Goal: Information Seeking & Learning: Learn about a topic

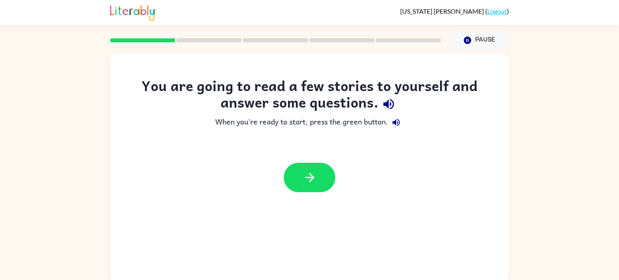
scroll to position [3, 0]
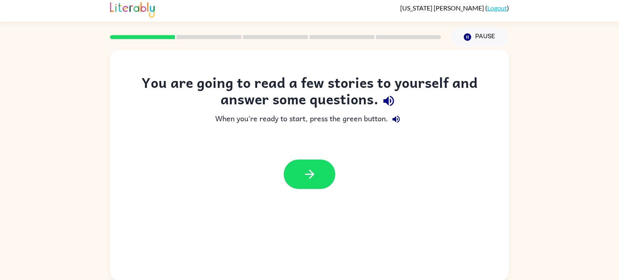
click at [391, 100] on icon "button" at bounding box center [389, 101] width 14 height 14
click at [311, 178] on icon "button" at bounding box center [310, 174] width 14 height 14
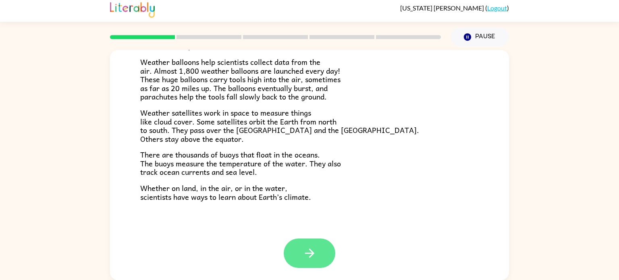
click at [302, 267] on button "button" at bounding box center [310, 253] width 52 height 29
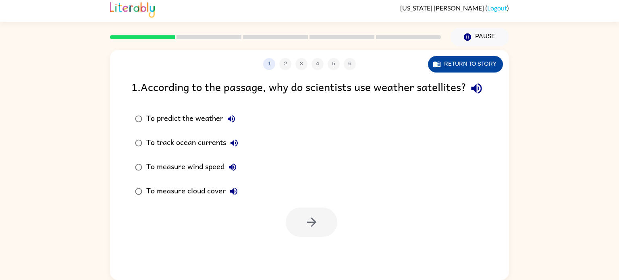
click at [462, 64] on button "Return to story" at bounding box center [465, 64] width 75 height 17
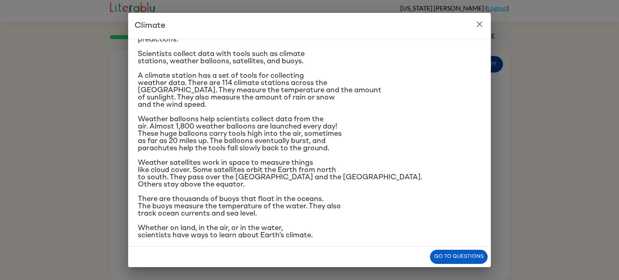
scroll to position [95, 0]
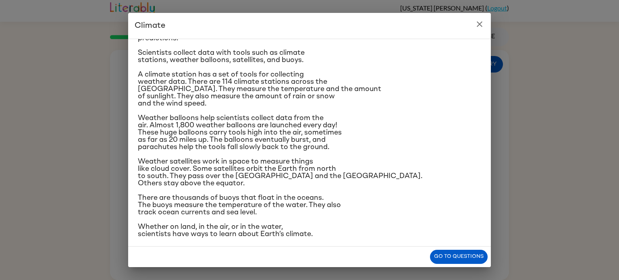
click at [479, 30] on button "close" at bounding box center [479, 24] width 16 height 16
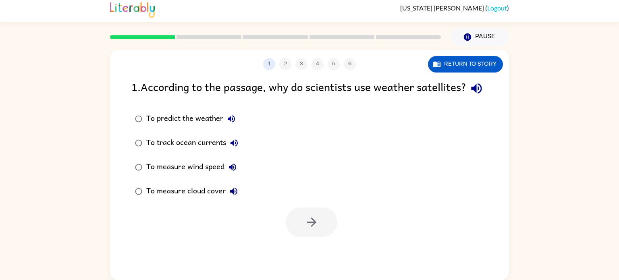
scroll to position [3, 0]
click at [459, 56] on button "Return to story" at bounding box center [465, 64] width 75 height 17
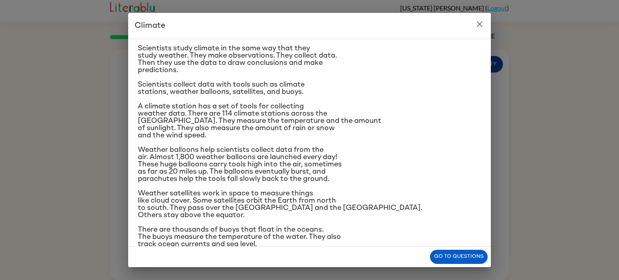
scroll to position [67, 0]
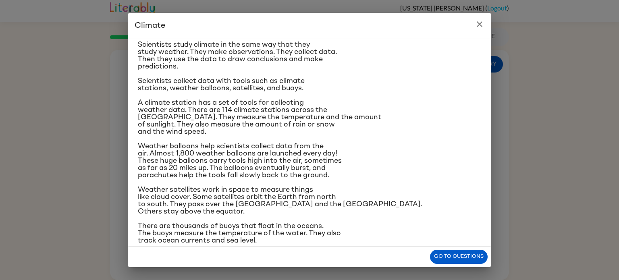
click at [476, 31] on button "close" at bounding box center [479, 24] width 16 height 16
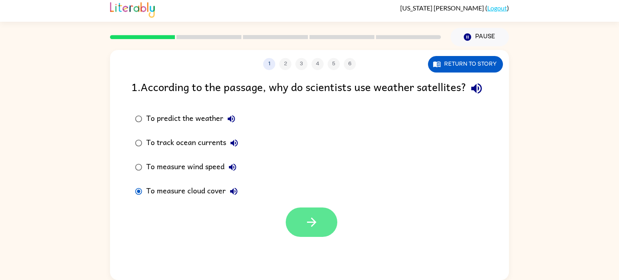
click at [324, 237] on button "button" at bounding box center [312, 222] width 52 height 29
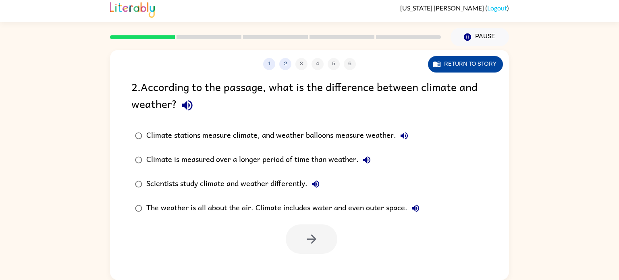
click at [474, 63] on button "Return to story" at bounding box center [465, 64] width 75 height 17
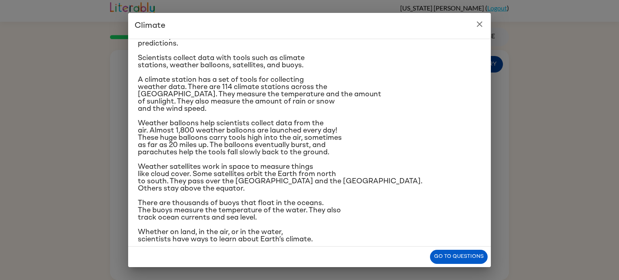
scroll to position [91, 0]
click at [479, 31] on button "close" at bounding box center [479, 24] width 16 height 16
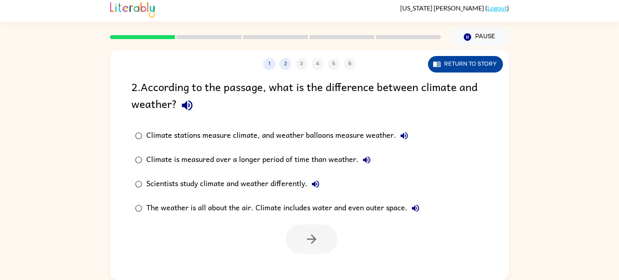
click at [469, 72] on button "Return to story" at bounding box center [465, 64] width 75 height 17
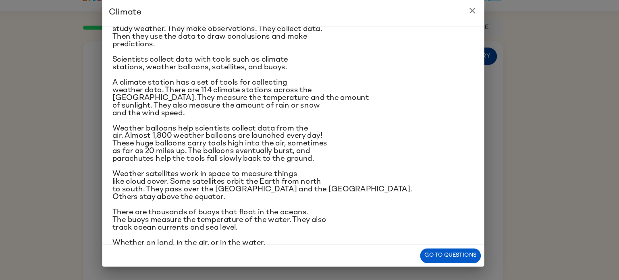
scroll to position [0, 0]
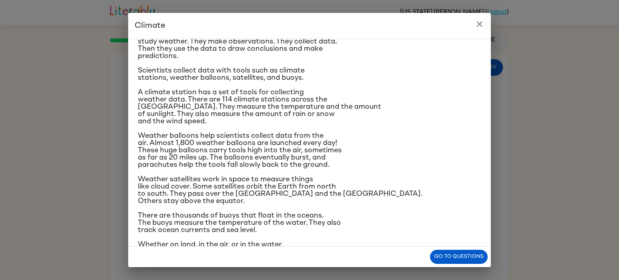
click at [472, 25] on button "close" at bounding box center [479, 24] width 16 height 16
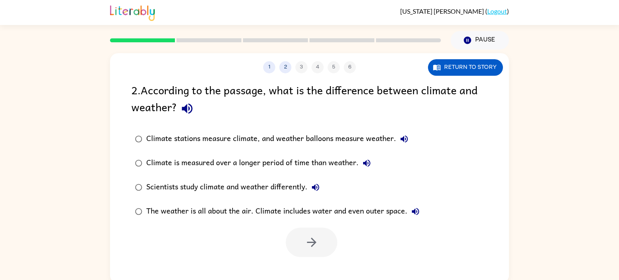
click at [166, 118] on div "2 . According to the passage, what is the difference between climate and weathe…" at bounding box center [309, 99] width 356 height 37
click at [166, 129] on label "Climate stations measure climate, and weather balloons measure weather." at bounding box center [277, 139] width 301 height 24
click at [311, 253] on button "button" at bounding box center [312, 242] width 52 height 29
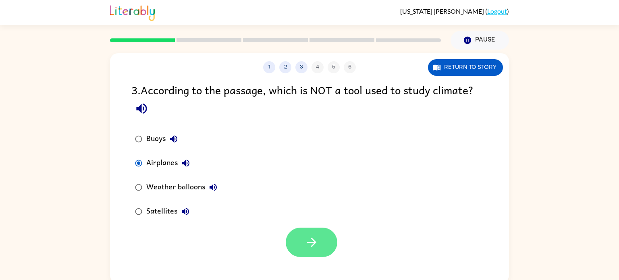
click at [293, 232] on button "button" at bounding box center [312, 242] width 52 height 29
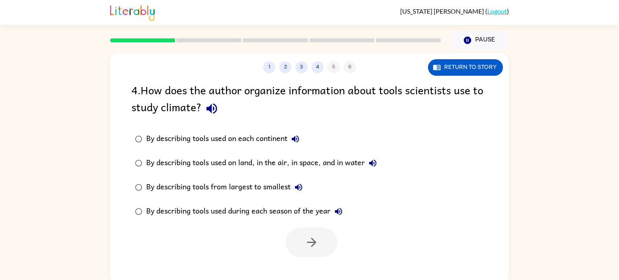
scroll to position [3, 0]
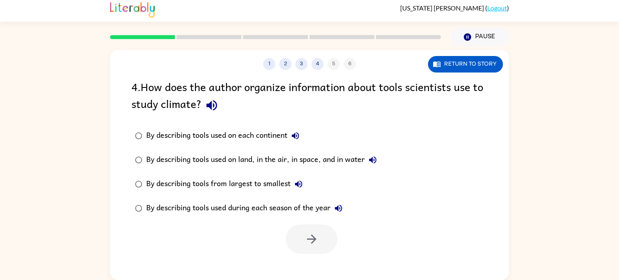
click at [152, 160] on div "By describing tools used on land, in the air, in space, and in water" at bounding box center [263, 160] width 234 height 16
click at [280, 245] on div at bounding box center [309, 236] width 399 height 33
click at [322, 249] on button "button" at bounding box center [312, 238] width 52 height 29
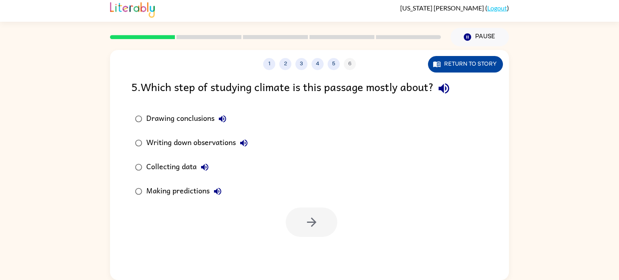
click at [453, 68] on button "Return to story" at bounding box center [465, 64] width 75 height 17
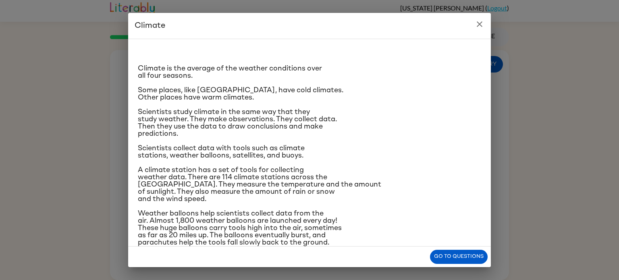
click at [486, 24] on button "close" at bounding box center [479, 24] width 16 height 16
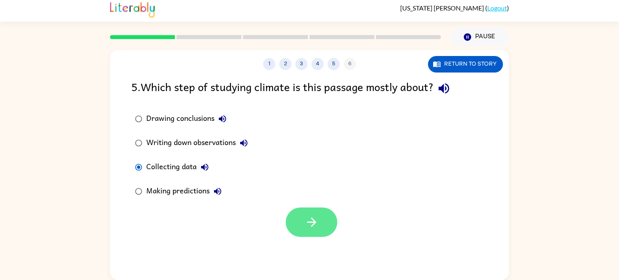
click at [321, 225] on button "button" at bounding box center [312, 222] width 52 height 29
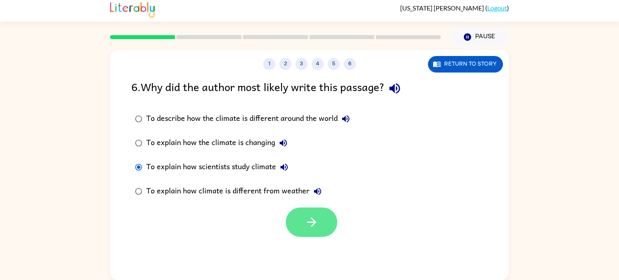
click at [320, 226] on button "button" at bounding box center [312, 222] width 52 height 29
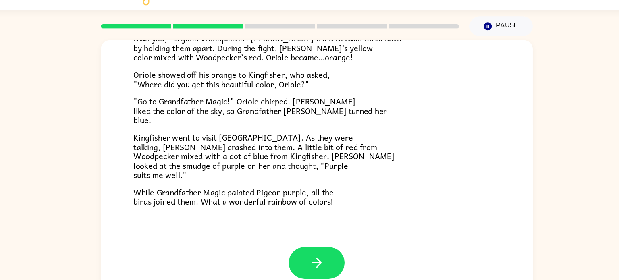
scroll to position [205, 0]
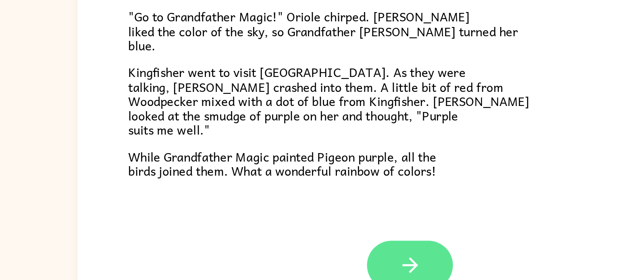
click at [316, 247] on button "button" at bounding box center [310, 255] width 52 height 29
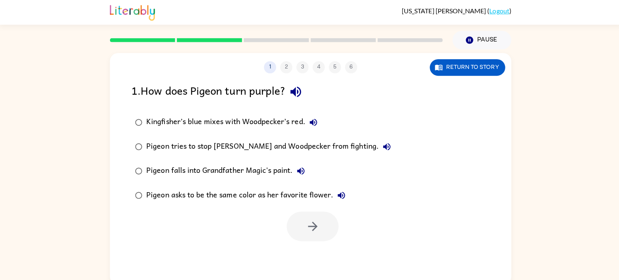
scroll to position [0, 0]
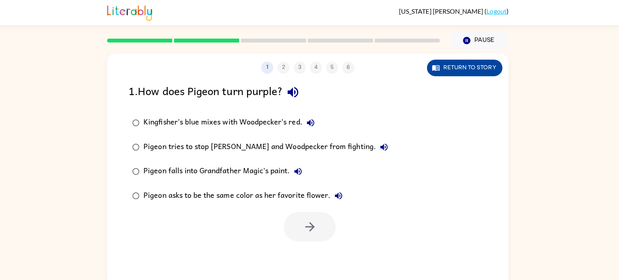
click at [467, 72] on button "Return to story" at bounding box center [465, 67] width 75 height 17
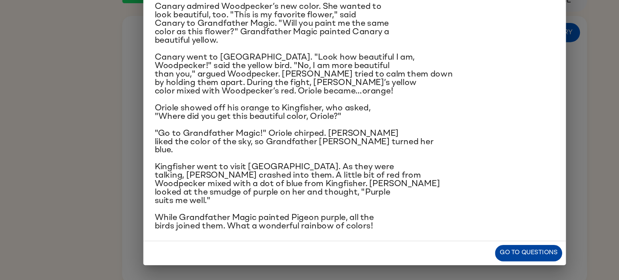
click at [454, 256] on button "Go to questions" at bounding box center [459, 257] width 58 height 14
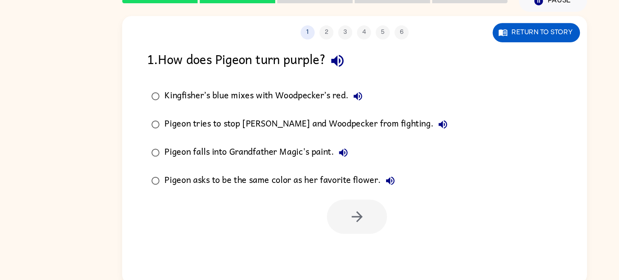
click at [289, 127] on div "Kingfisher’s blue mixes with Woodpecker’s red." at bounding box center [233, 122] width 174 height 16
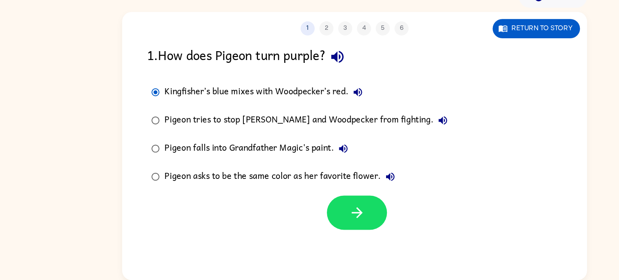
scroll to position [4, 0]
click at [315, 230] on button "button" at bounding box center [312, 222] width 52 height 29
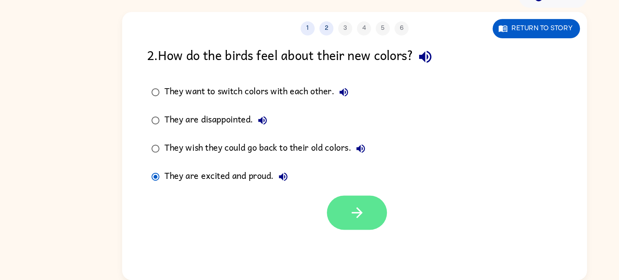
click at [314, 226] on icon "button" at bounding box center [312, 222] width 14 height 14
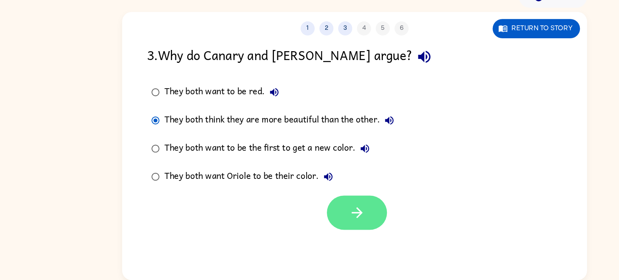
click at [327, 236] on button "button" at bounding box center [312, 222] width 52 height 29
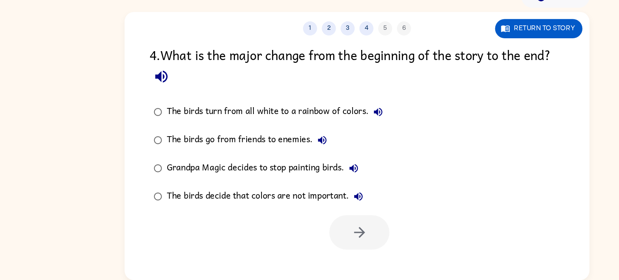
scroll to position [2, 0]
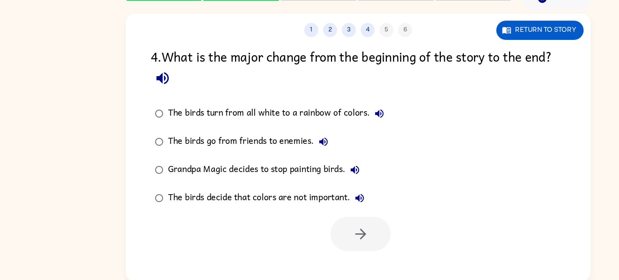
click at [251, 118] on div "4 . What is the major change from the beginning of the story to the end? The bi…" at bounding box center [309, 167] width 399 height 176
click at [218, 132] on div "The birds turn from all white to a rainbow of colors." at bounding box center [240, 137] width 189 height 16
click at [317, 255] on button "button" at bounding box center [312, 240] width 52 height 29
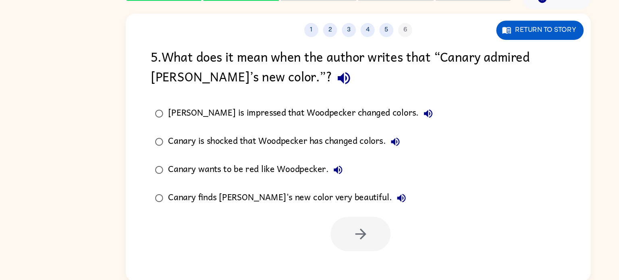
click at [226, 214] on div "Canary finds [PERSON_NAME]'s new color very beautiful." at bounding box center [250, 209] width 208 height 16
click at [325, 245] on button "button" at bounding box center [312, 240] width 52 height 29
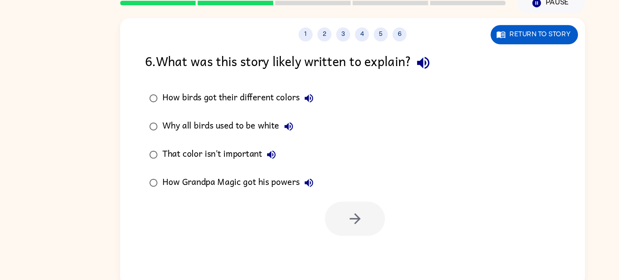
scroll to position [2, 0]
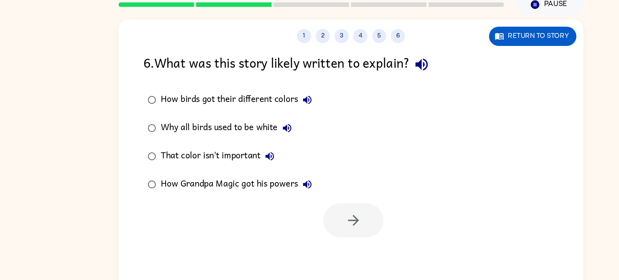
click at [172, 122] on div "How birds got their different colors" at bounding box center [213, 120] width 134 height 16
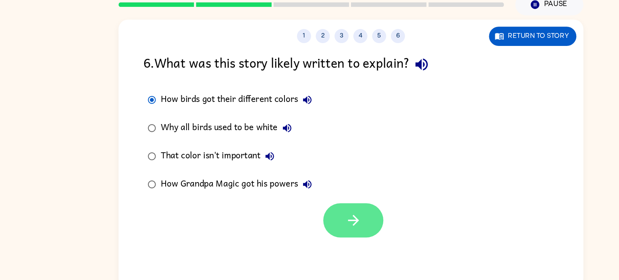
click at [300, 228] on button "button" at bounding box center [312, 223] width 52 height 29
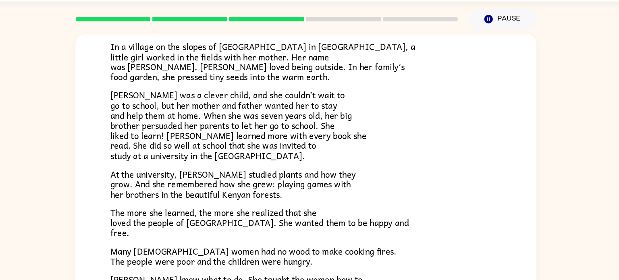
scroll to position [60, 0]
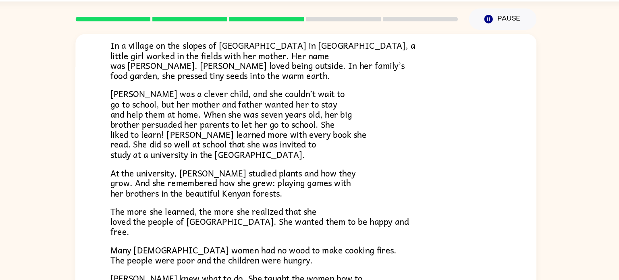
click at [490, 204] on div "A Tiny Seed In a village on the slopes of [GEOGRAPHIC_DATA] in [GEOGRAPHIC_DATA…" at bounding box center [309, 200] width 399 height 415
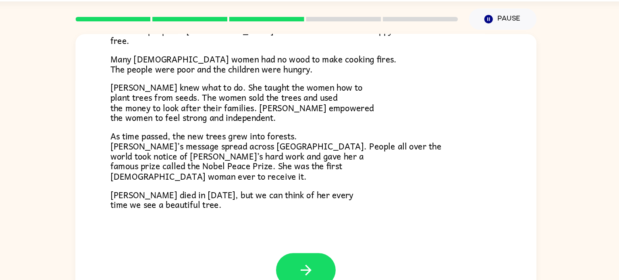
scroll to position [226, 0]
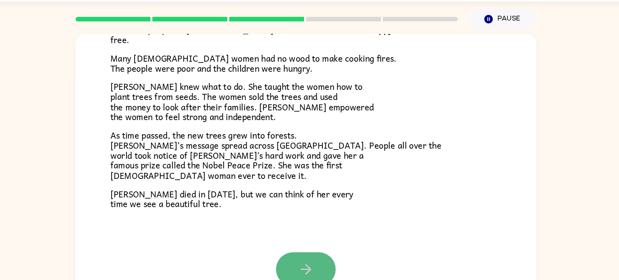
click at [314, 258] on icon "button" at bounding box center [310, 257] width 14 height 14
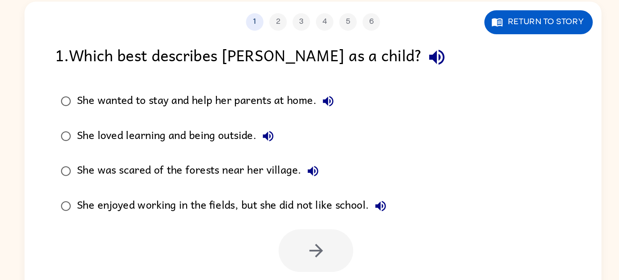
scroll to position [0, 0]
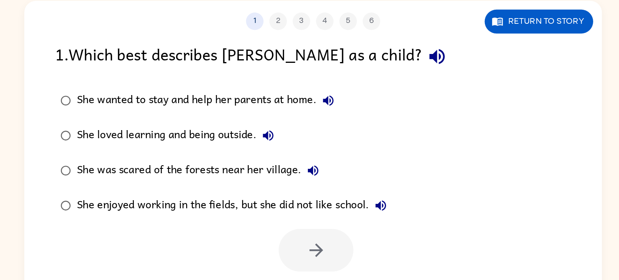
click at [258, 140] on div "She loved learning and being outside." at bounding box center [216, 146] width 140 height 16
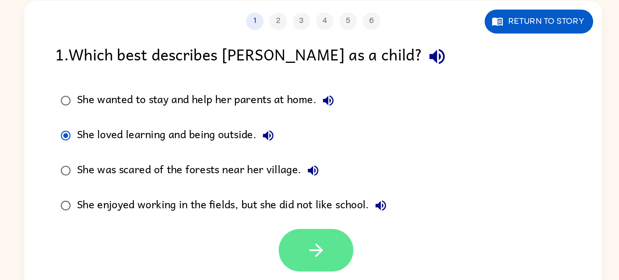
click at [324, 239] on button "button" at bounding box center [312, 225] width 52 height 29
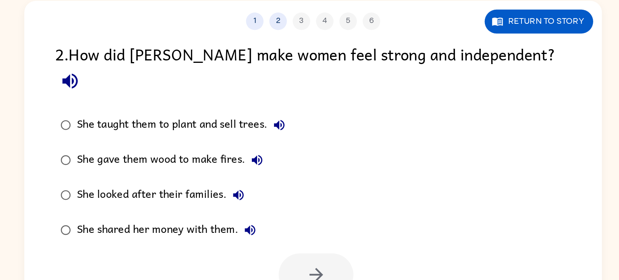
click at [261, 131] on div "She taught them to plant and sell trees." at bounding box center [220, 139] width 148 height 16
click at [313, 235] on icon "button" at bounding box center [312, 242] width 14 height 14
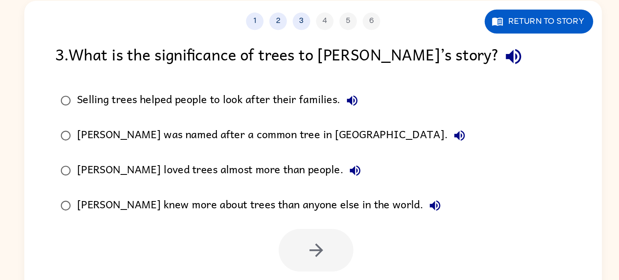
click at [267, 128] on div "Selling trees helped people to look after their families." at bounding box center [245, 122] width 198 height 16
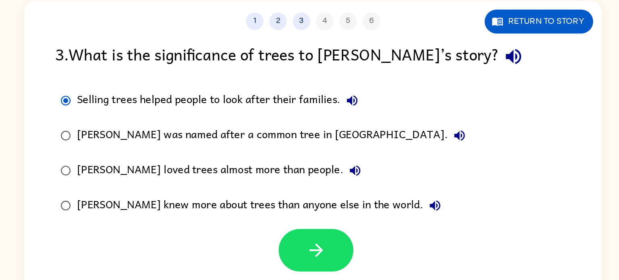
click at [330, 239] on div at bounding box center [312, 225] width 52 height 29
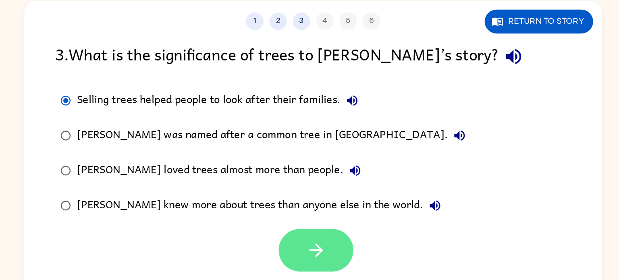
click at [327, 233] on button "button" at bounding box center [312, 225] width 52 height 29
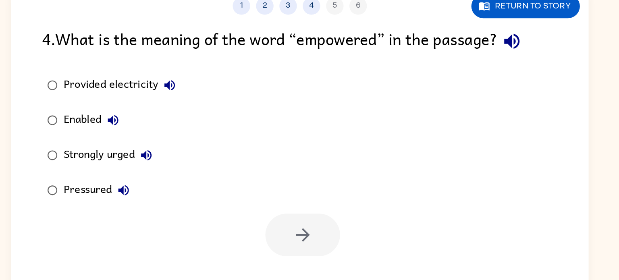
click at [173, 148] on button "Enabled" at bounding box center [180, 146] width 16 height 16
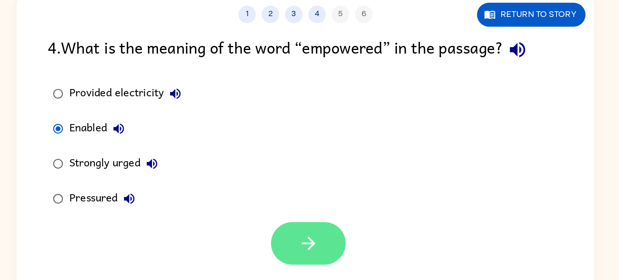
click at [328, 229] on button "button" at bounding box center [312, 225] width 52 height 29
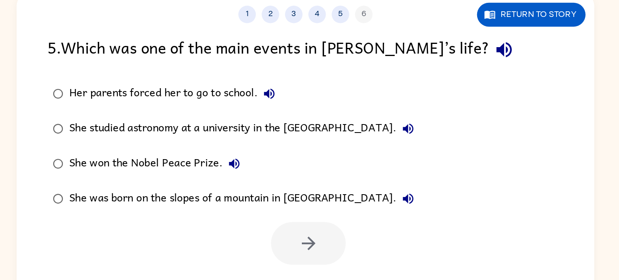
click at [246, 182] on label "She won the Nobel Peace Prize." at bounding box center [260, 170] width 266 height 24
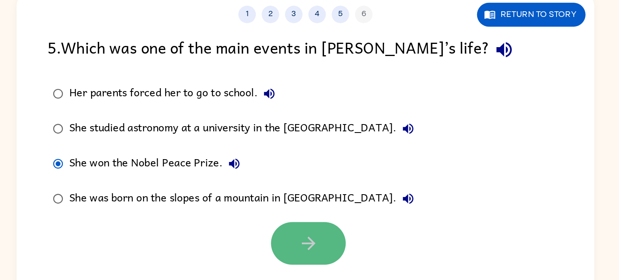
click at [326, 232] on button "button" at bounding box center [312, 225] width 52 height 29
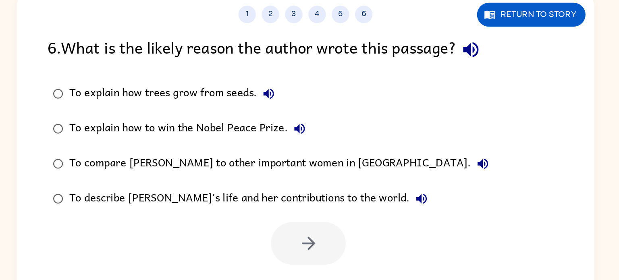
click at [271, 200] on div "To describe [PERSON_NAME]’s life and her contributions to the world." at bounding box center [271, 195] width 251 height 16
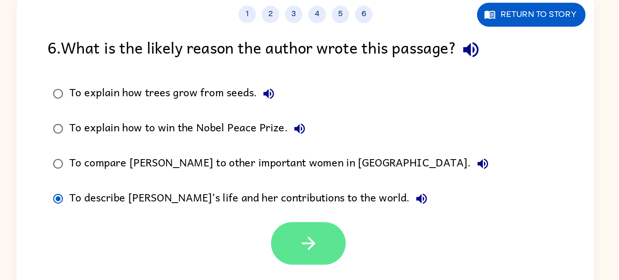
click at [309, 226] on icon "button" at bounding box center [312, 225] width 14 height 14
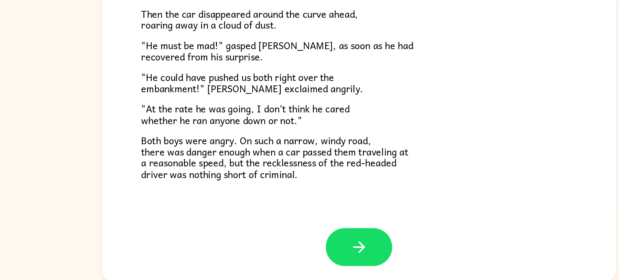
scroll to position [3, 0]
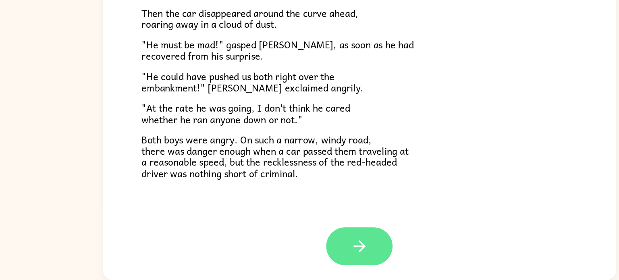
click at [325, 263] on button "button" at bounding box center [310, 253] width 52 height 29
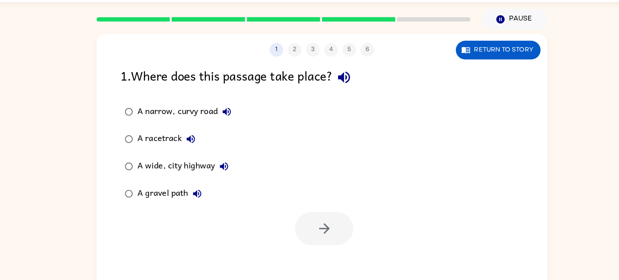
scroll to position [1, 0]
click at [159, 116] on div "A narrow, curvy road" at bounding box center [189, 121] width 87 height 16
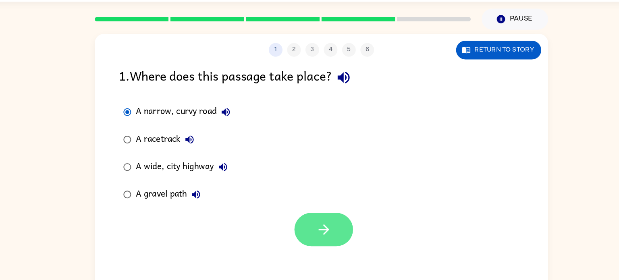
click at [335, 228] on button "button" at bounding box center [312, 224] width 52 height 29
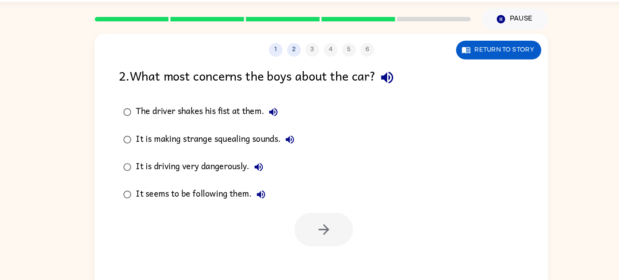
click at [223, 176] on div "It is driving very dangerously." at bounding box center [204, 170] width 116 height 16
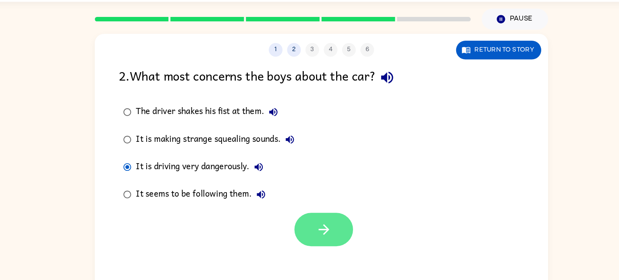
click at [314, 222] on icon "button" at bounding box center [312, 225] width 14 height 14
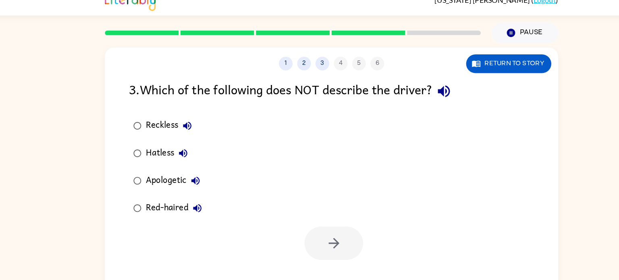
click at [160, 172] on div "Apologetic" at bounding box center [172, 170] width 52 height 16
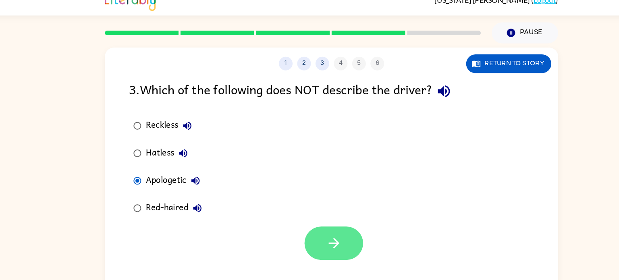
click at [311, 234] on button "button" at bounding box center [312, 224] width 52 height 29
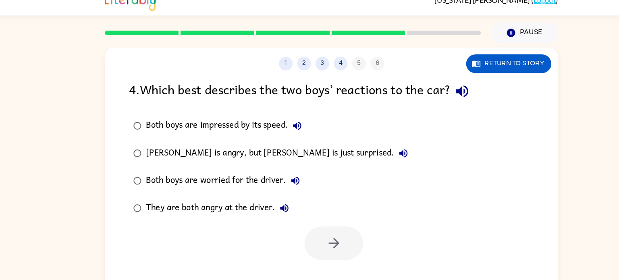
click at [231, 195] on div "They are both angry at the driver." at bounding box center [211, 194] width 130 height 16
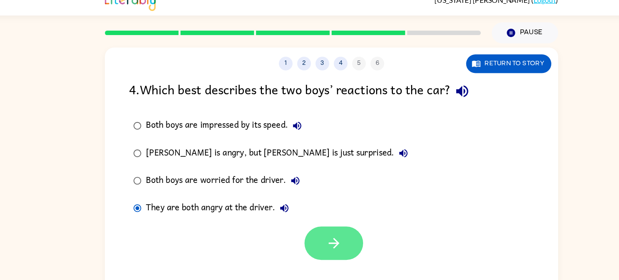
click at [324, 230] on button "button" at bounding box center [312, 224] width 52 height 29
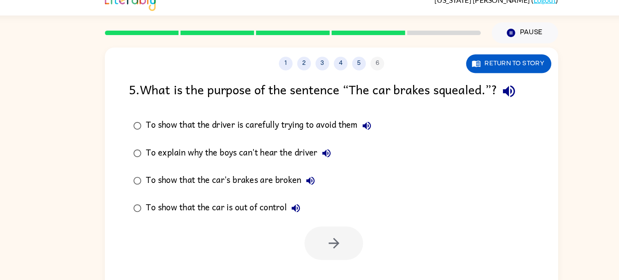
click at [267, 195] on div "To show that the car is out of control" at bounding box center [216, 194] width 140 height 16
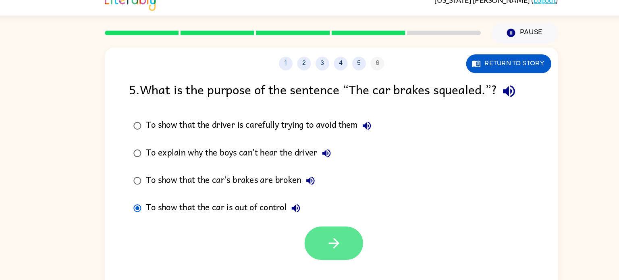
click at [308, 233] on button "button" at bounding box center [312, 224] width 52 height 29
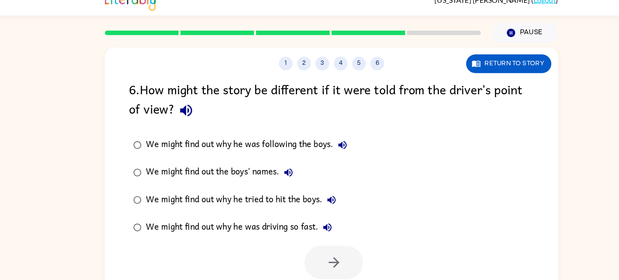
click at [233, 216] on div "We might find out why he was driving so fast." at bounding box center [230, 211] width 168 height 16
click at [324, 249] on button "button" at bounding box center [312, 241] width 52 height 29
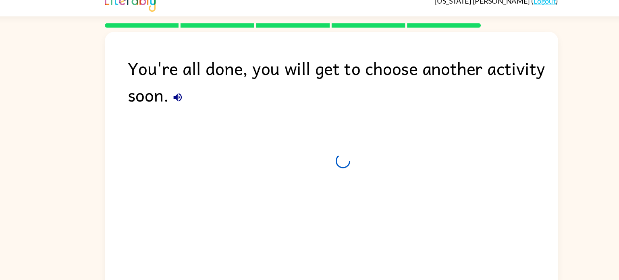
scroll to position [0, 0]
